Goal: Check status: Check status

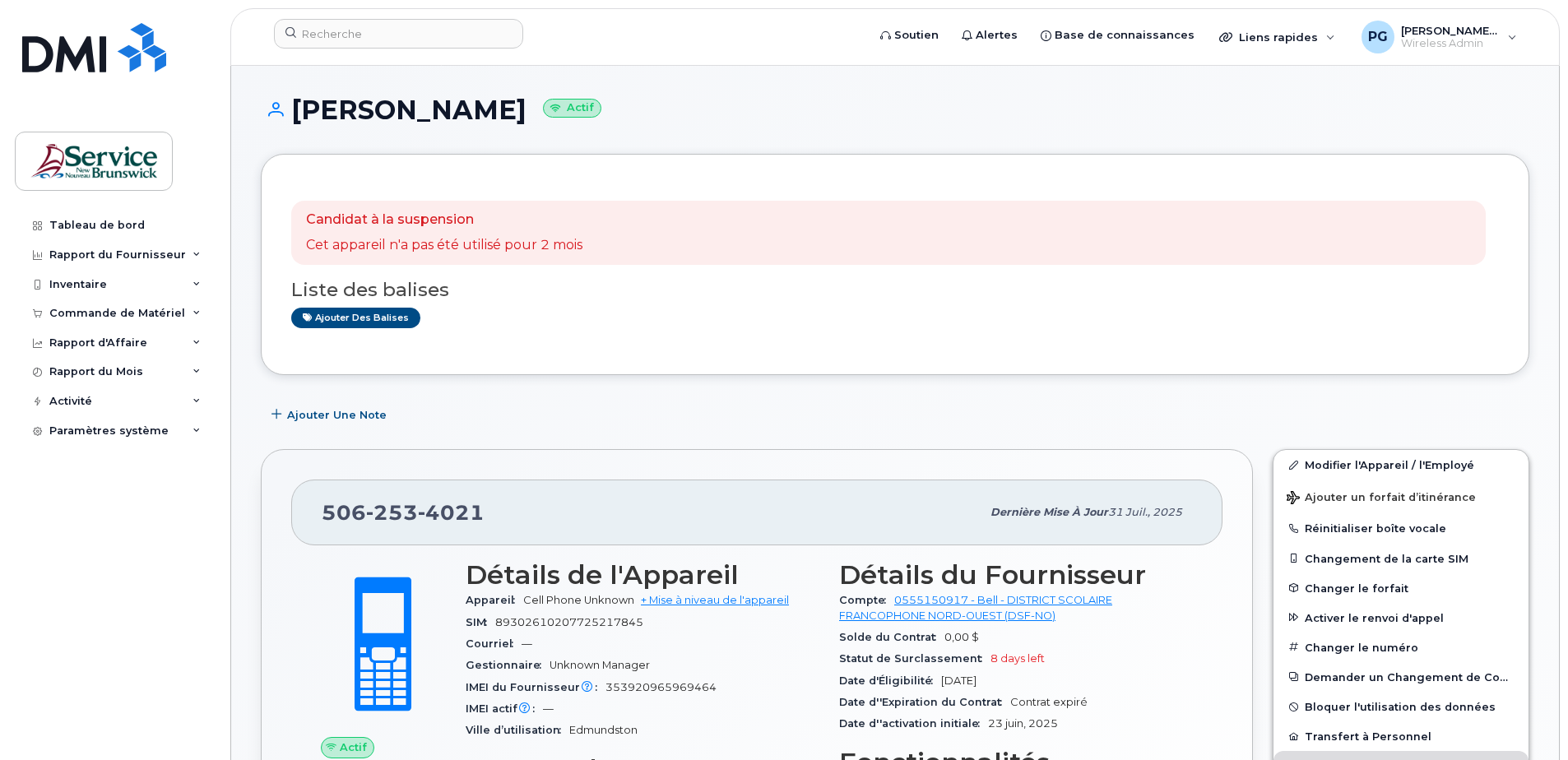
click at [461, 229] on div "Candidat à la suspension Cet appareil n'a pas été utilisé pour 2 mois" at bounding box center [443, 233] width 276 height 45
click at [128, 292] on div "Inventaire" at bounding box center [114, 284] width 199 height 29
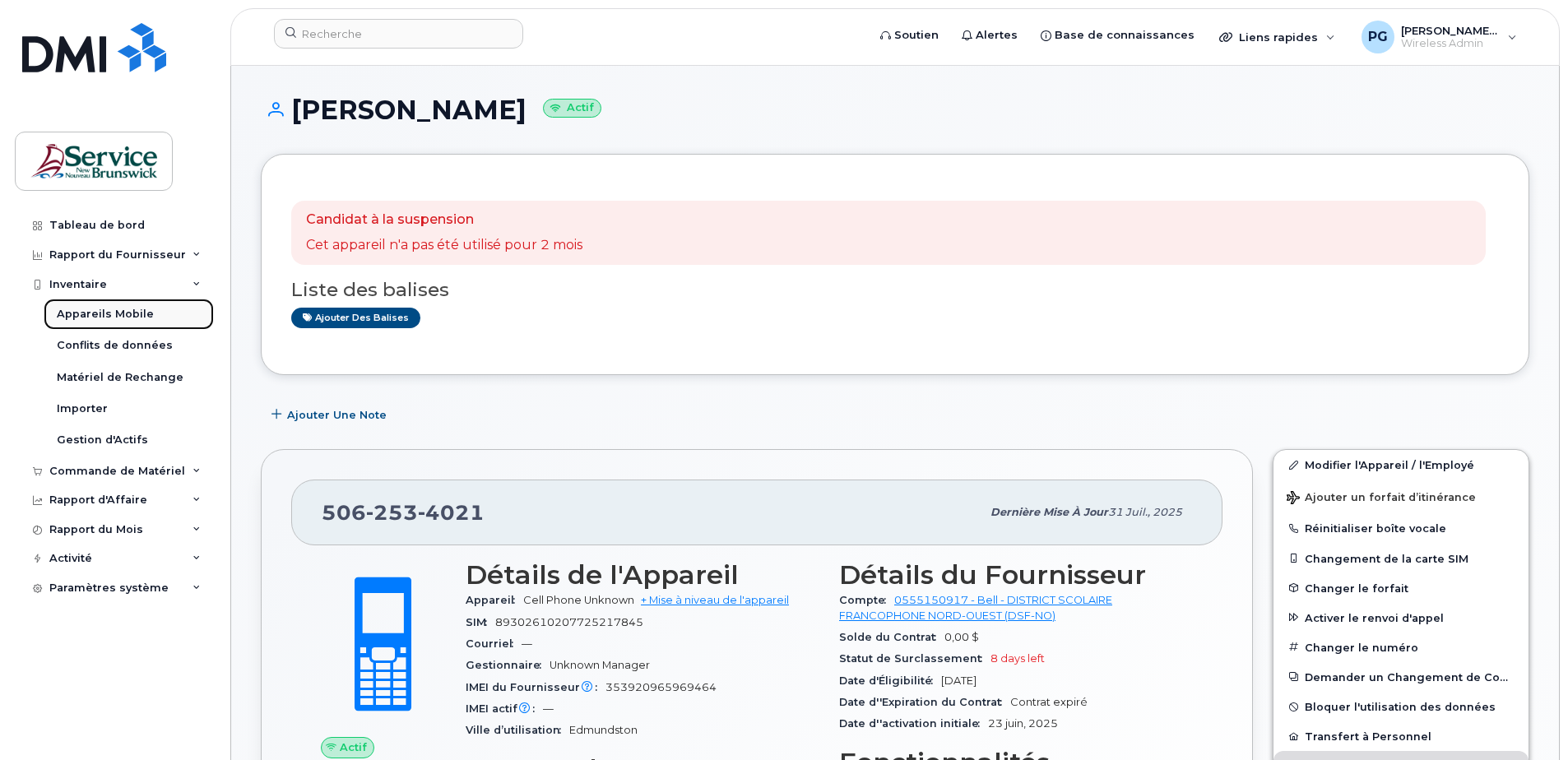
click at [120, 314] on div "Appareils Mobile" at bounding box center [106, 314] width 97 height 15
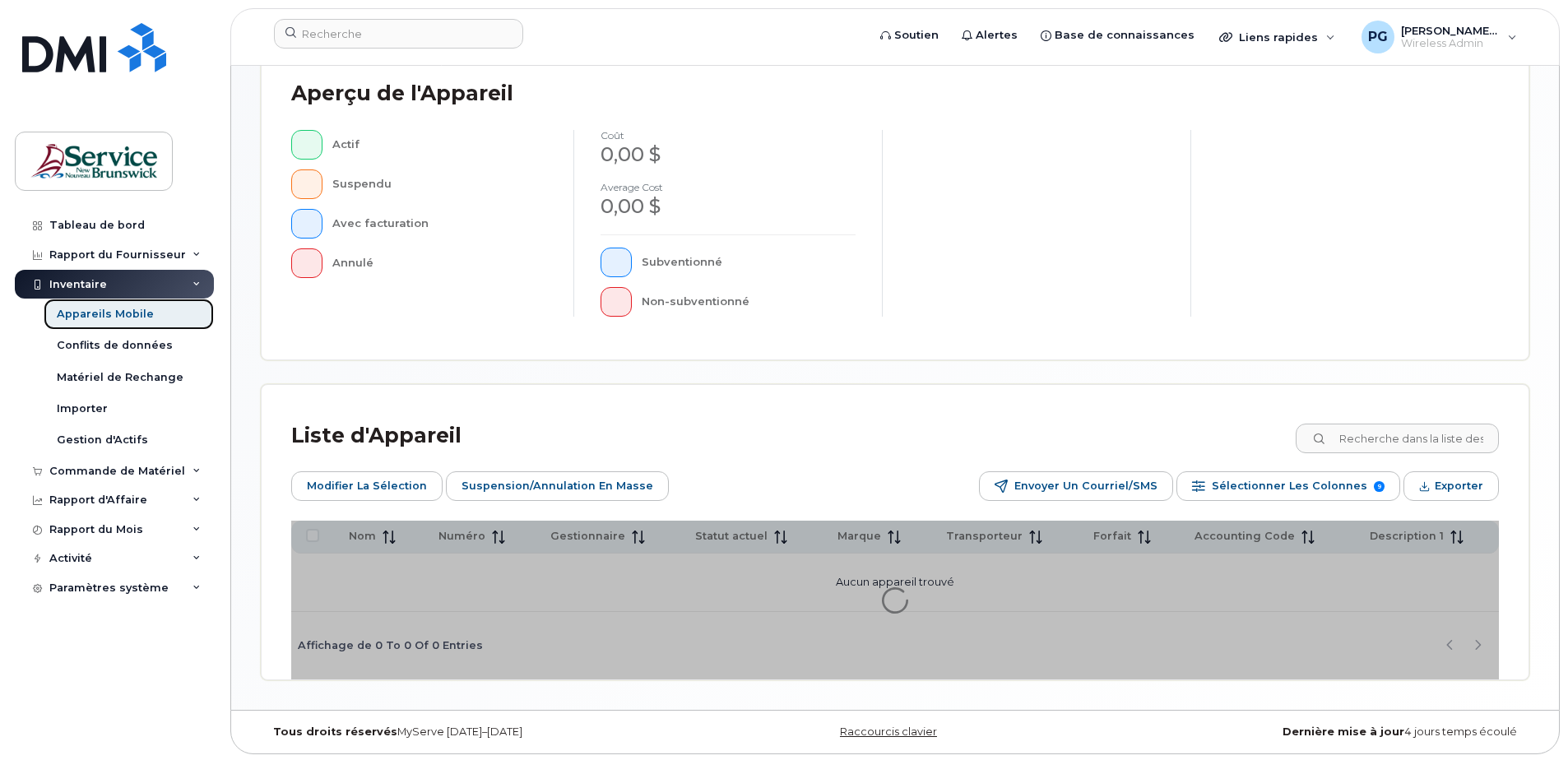
scroll to position [406, 0]
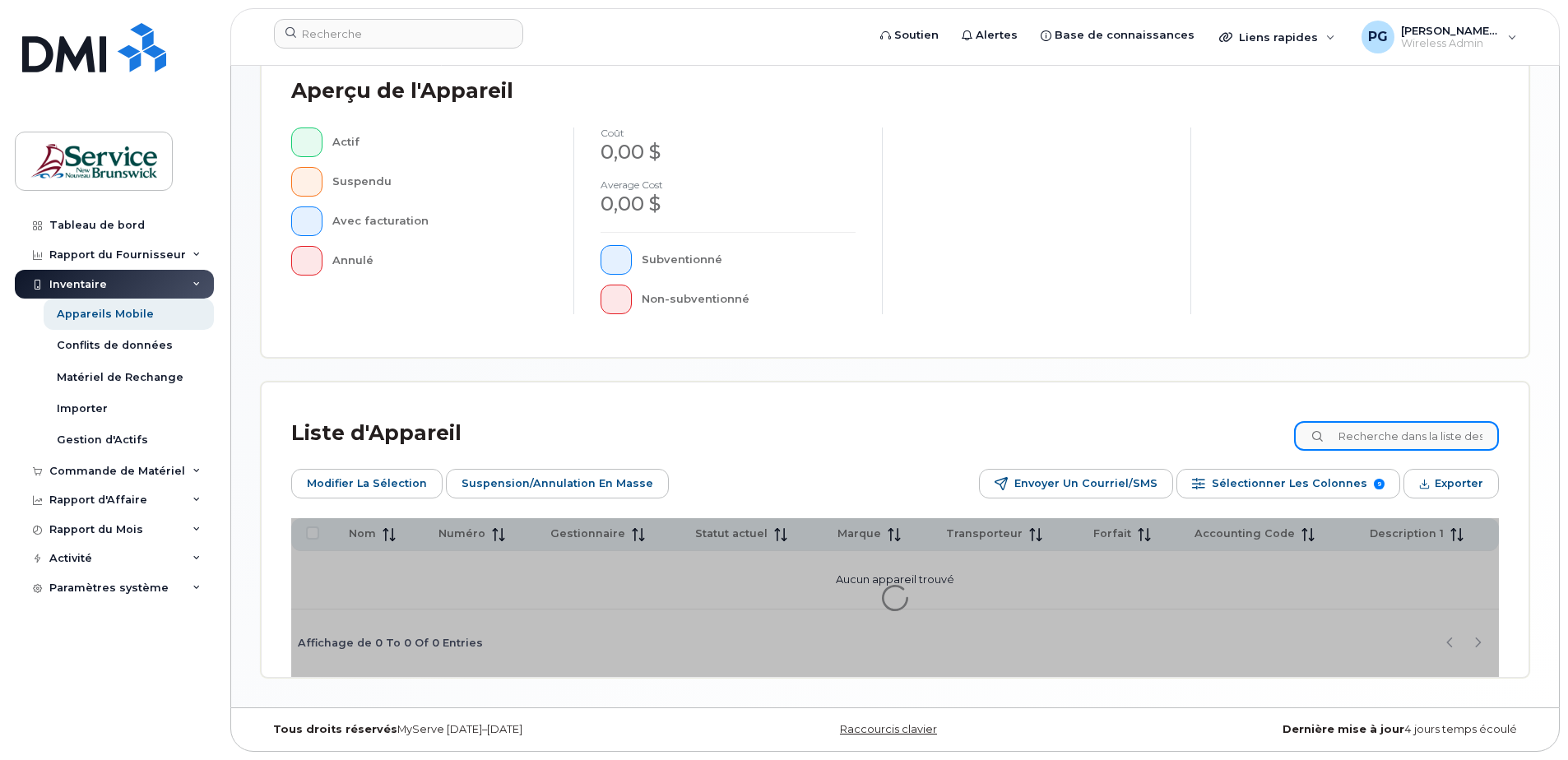
click at [1392, 435] on input at bounding box center [1397, 435] width 205 height 29
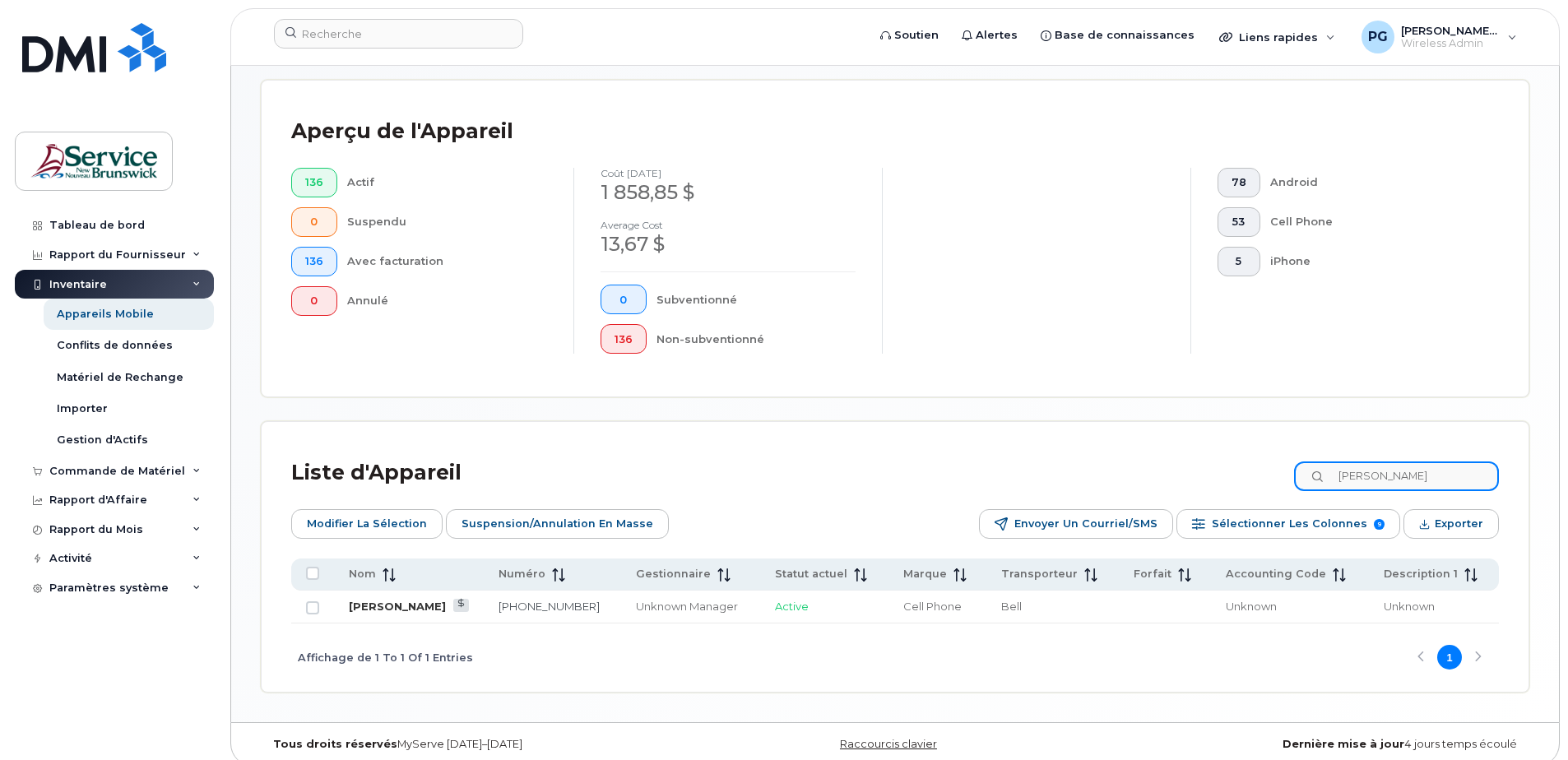
type input "[PERSON_NAME]"
click at [412, 610] on link "[PERSON_NAME]" at bounding box center [397, 606] width 97 height 13
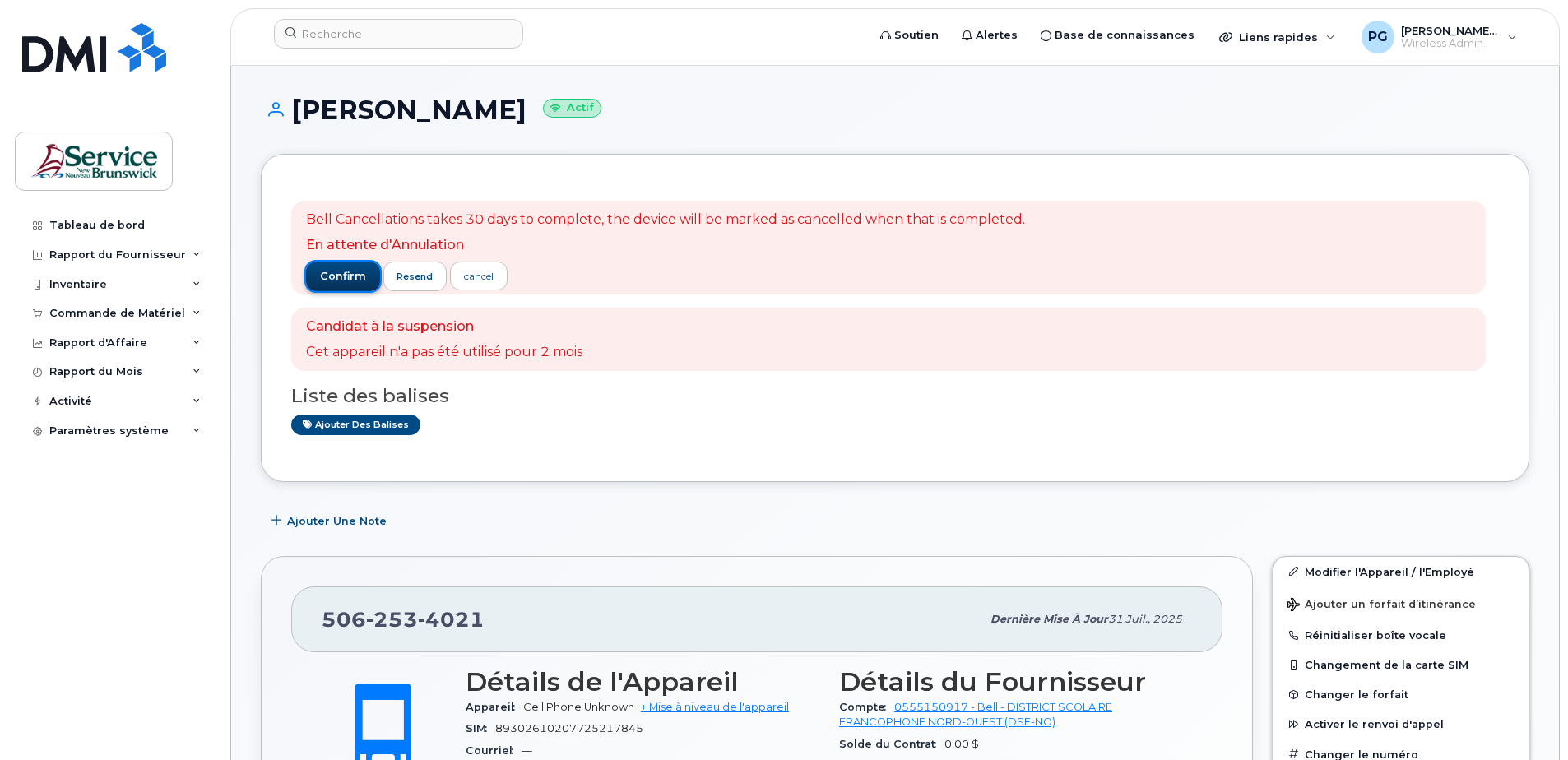
click at [330, 279] on span "confirm" at bounding box center [343, 276] width 46 height 15
